Goal: Entertainment & Leisure: Consume media (video, audio)

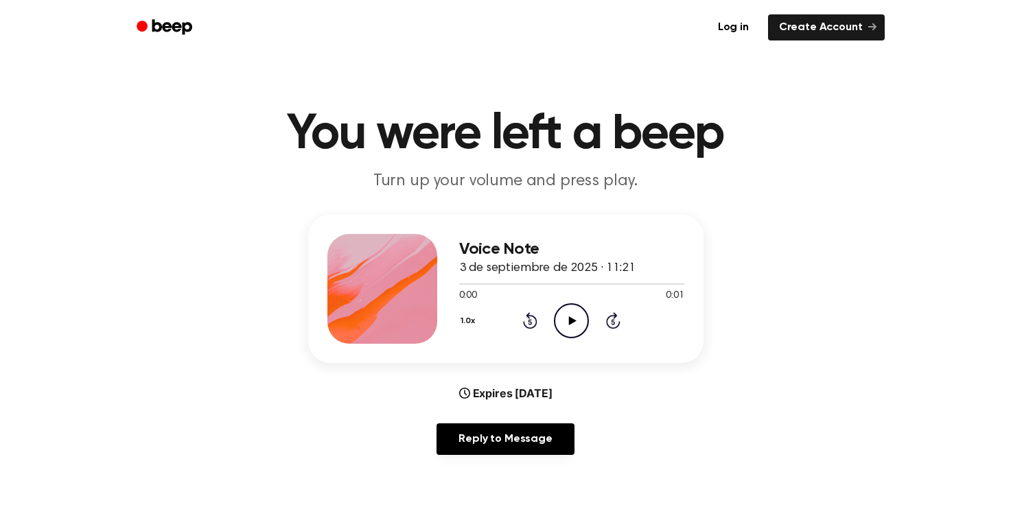
click at [571, 320] on icon at bounding box center [573, 320] width 8 height 9
